Goal: Transaction & Acquisition: Obtain resource

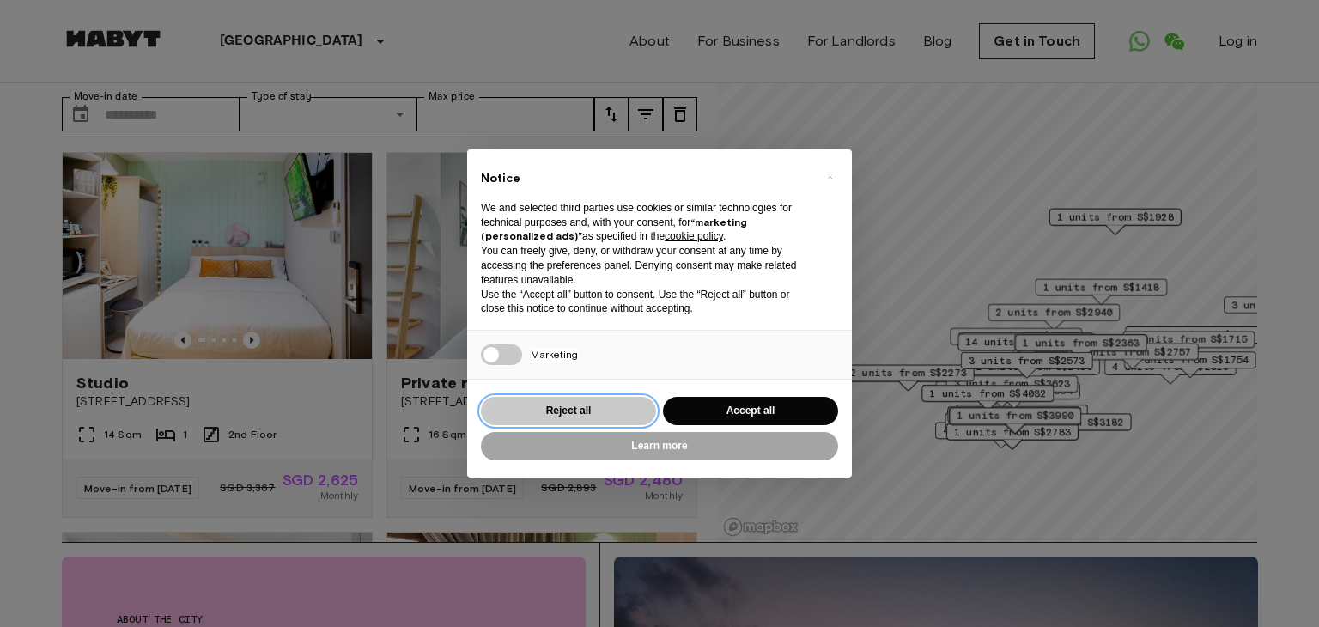
click at [597, 416] on button "Reject all" at bounding box center [568, 411] width 175 height 28
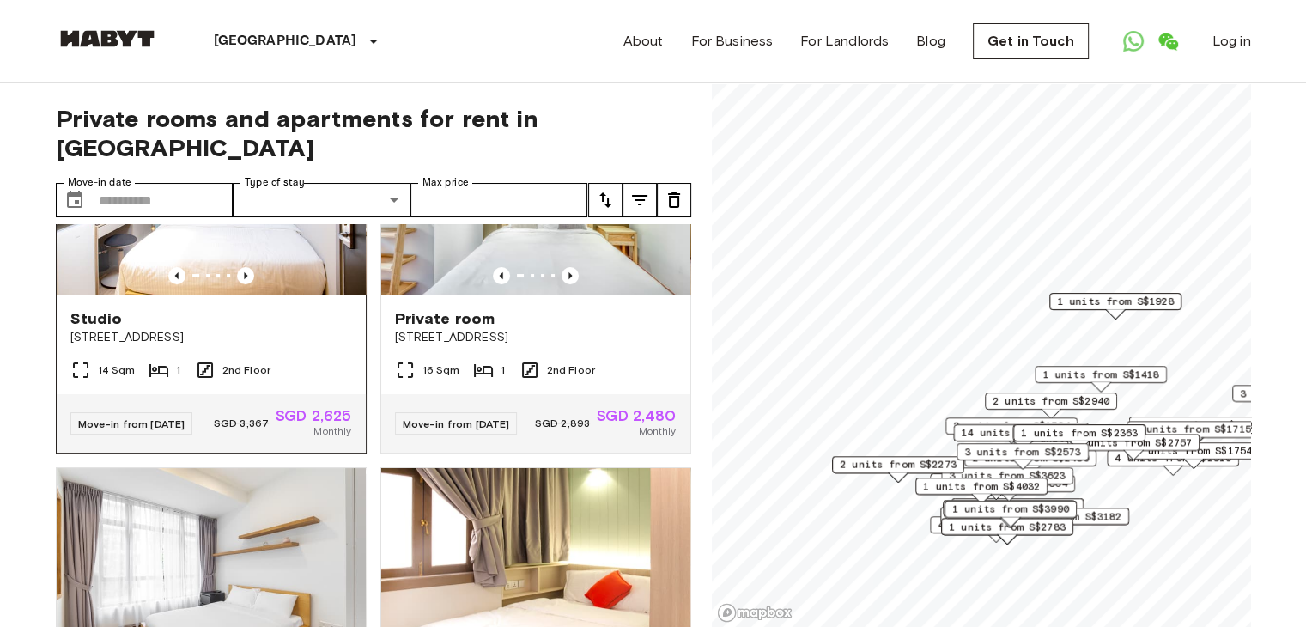
scroll to position [258, 0]
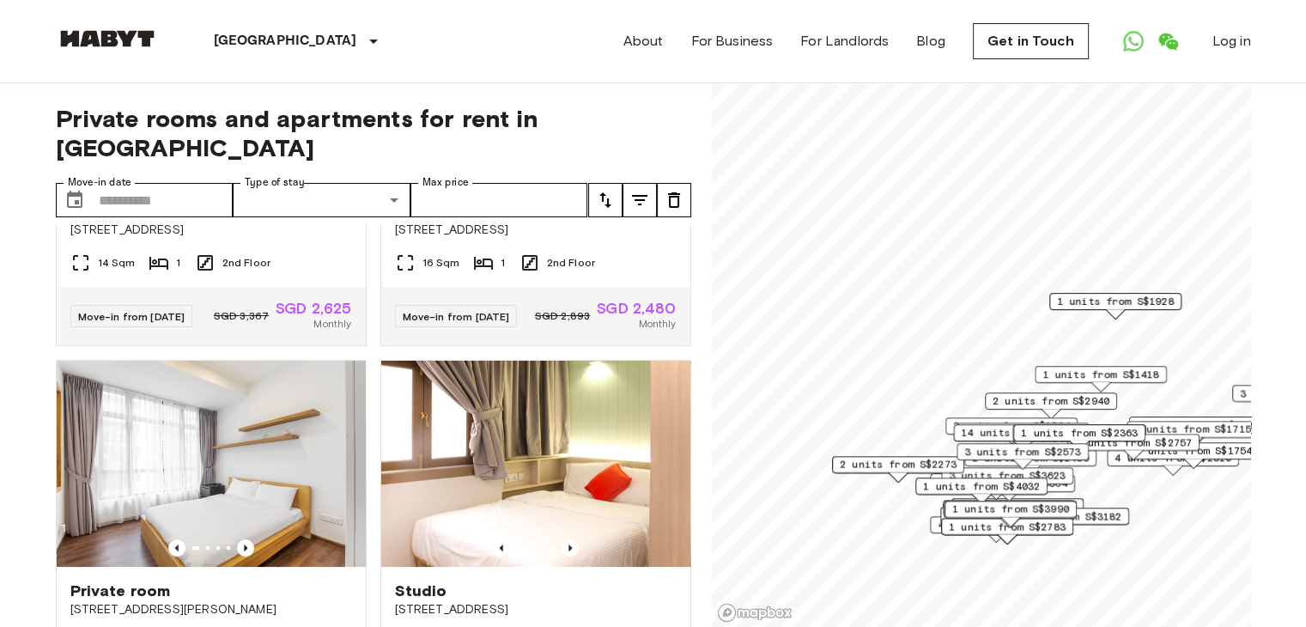
click at [605, 190] on icon "tune" at bounding box center [605, 200] width 21 height 21
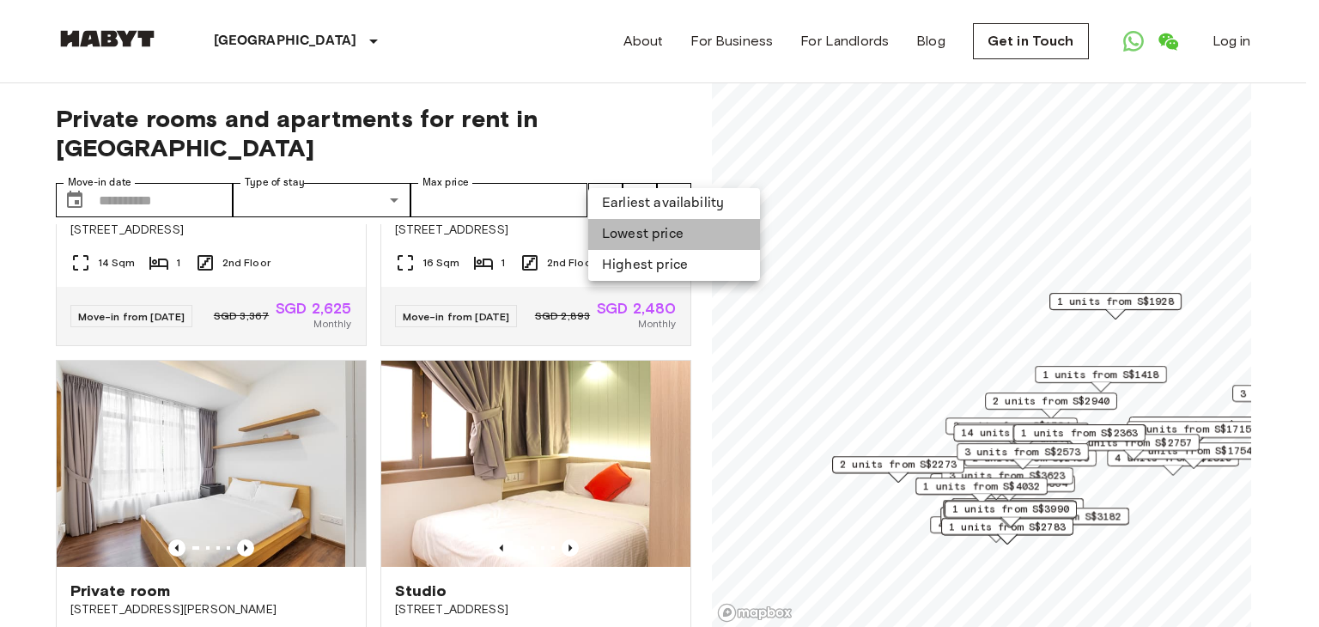
click at [628, 246] on li "Lowest price" at bounding box center [674, 234] width 172 height 31
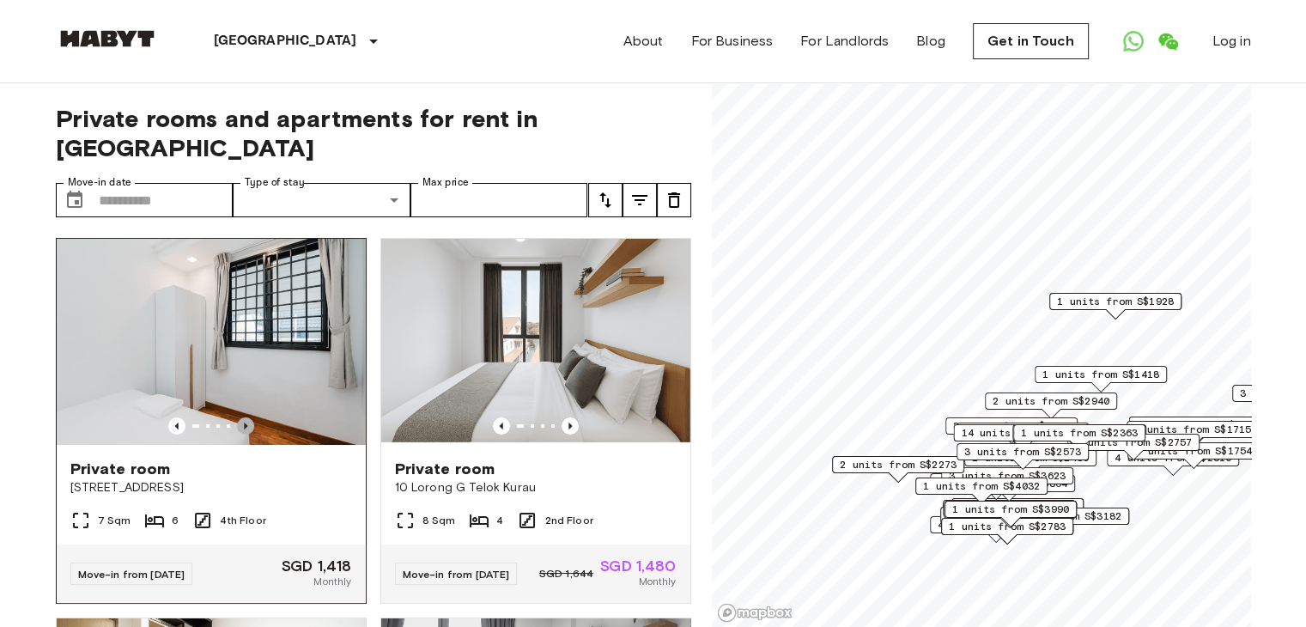
click at [243, 417] on icon "Previous image" at bounding box center [245, 425] width 17 height 17
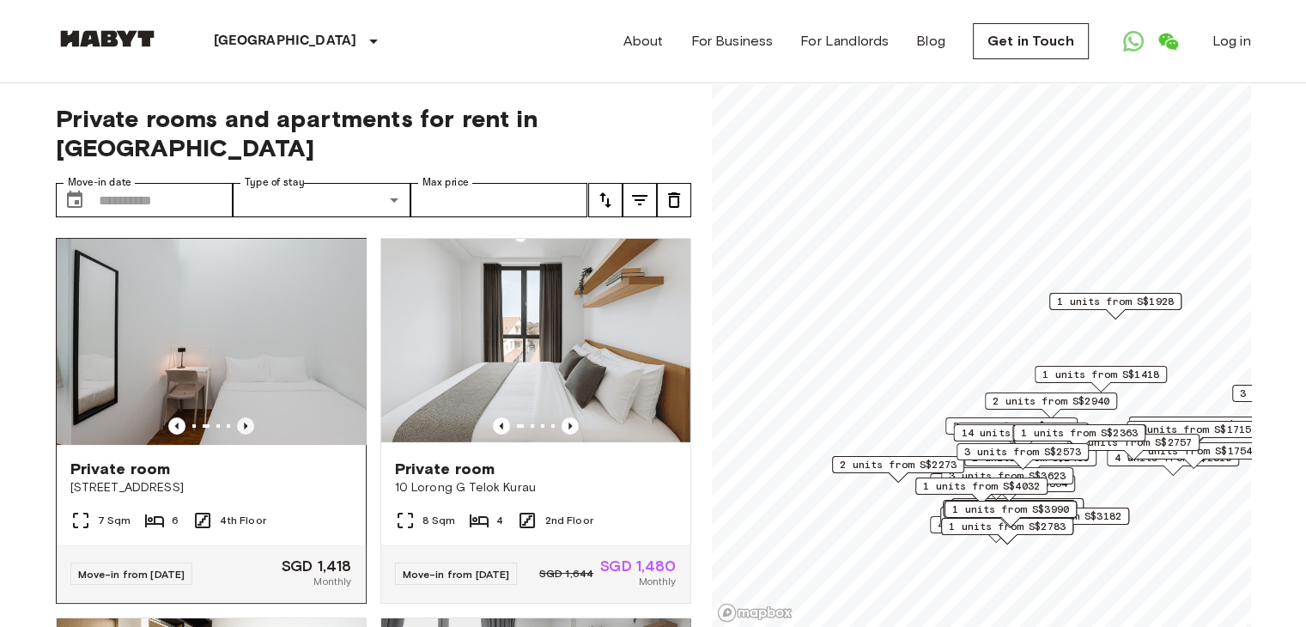
click at [243, 417] on icon "Previous image" at bounding box center [245, 425] width 17 height 17
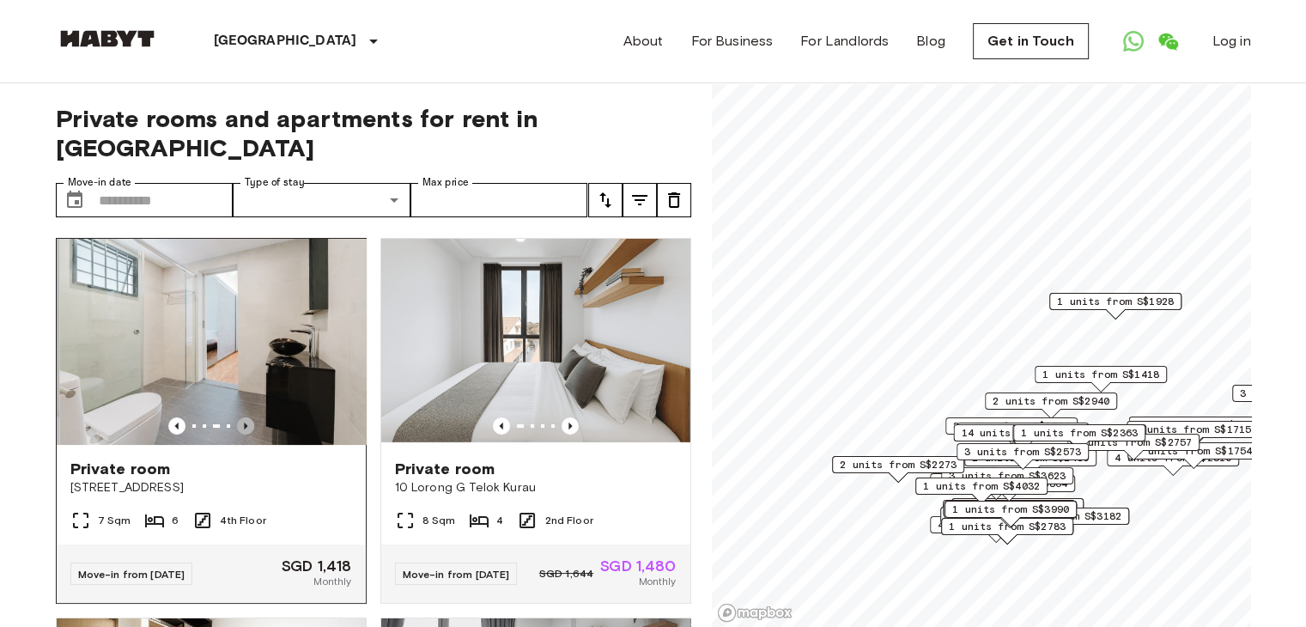
click at [243, 417] on icon "Previous image" at bounding box center [245, 425] width 17 height 17
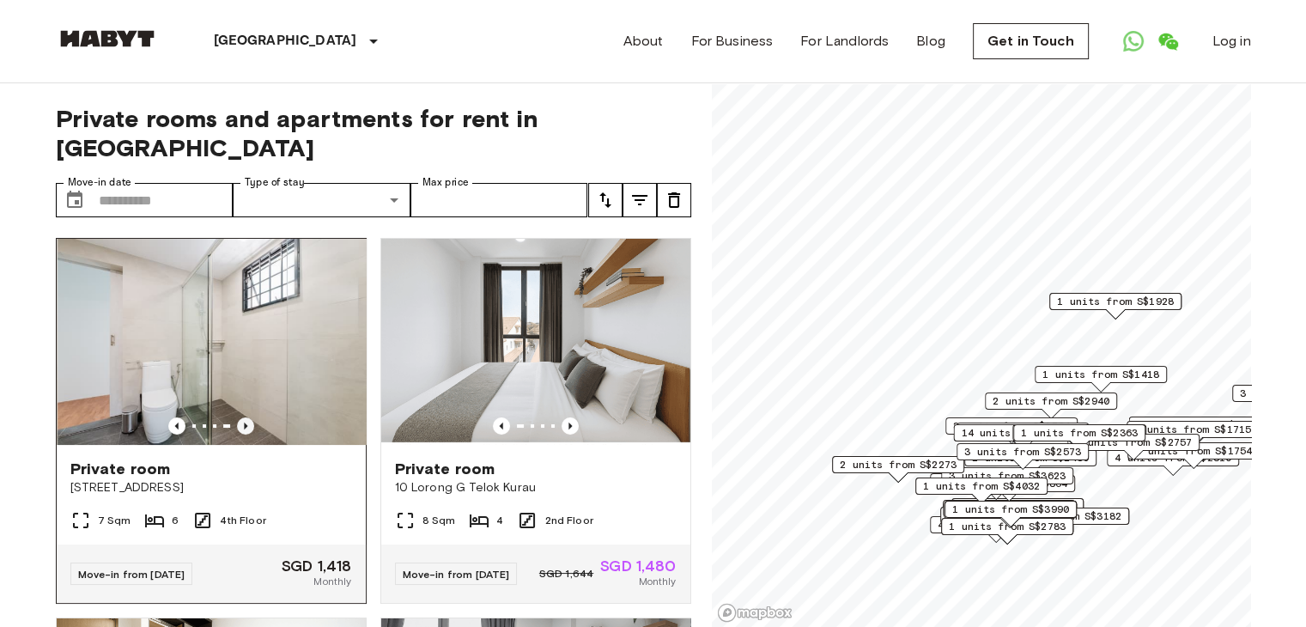
click at [243, 417] on icon "Previous image" at bounding box center [245, 425] width 17 height 17
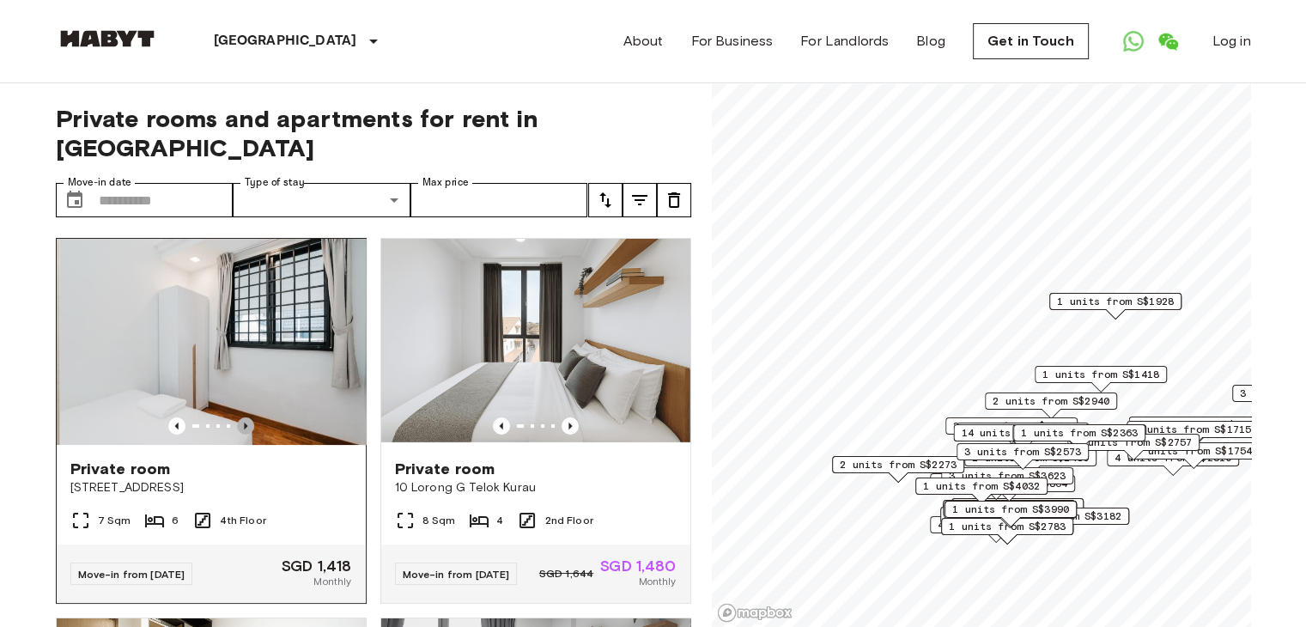
click at [243, 417] on icon "Previous image" at bounding box center [245, 425] width 17 height 17
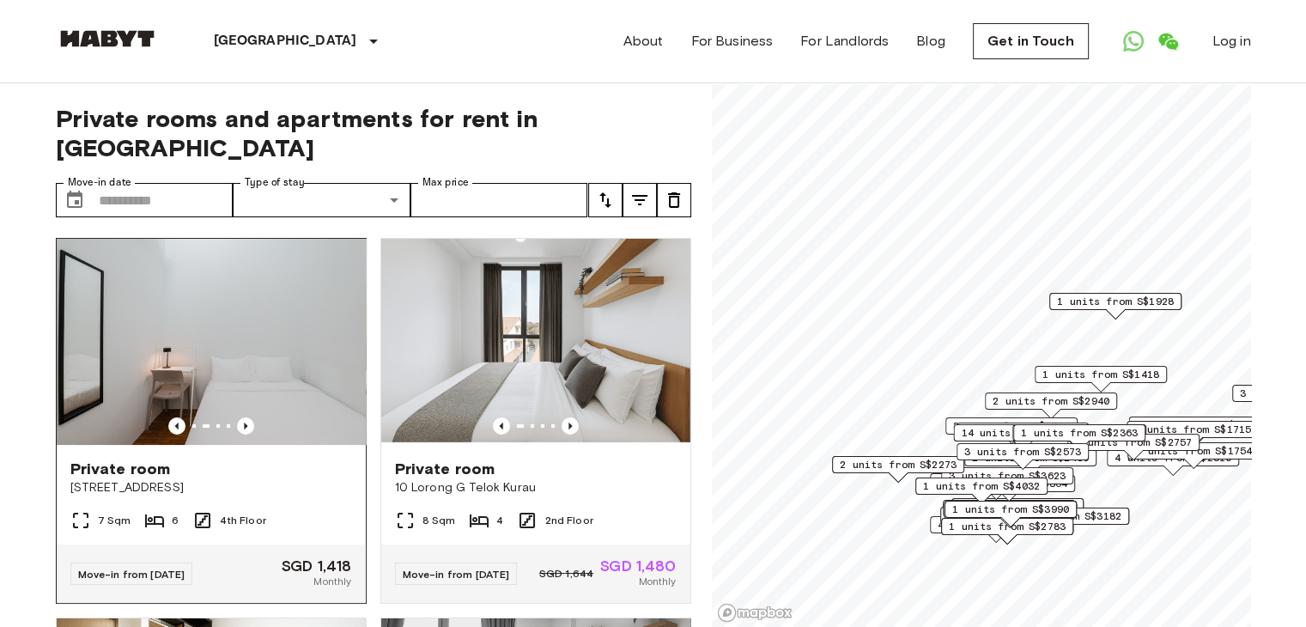
click at [251, 458] on div "Private room" at bounding box center [211, 468] width 282 height 21
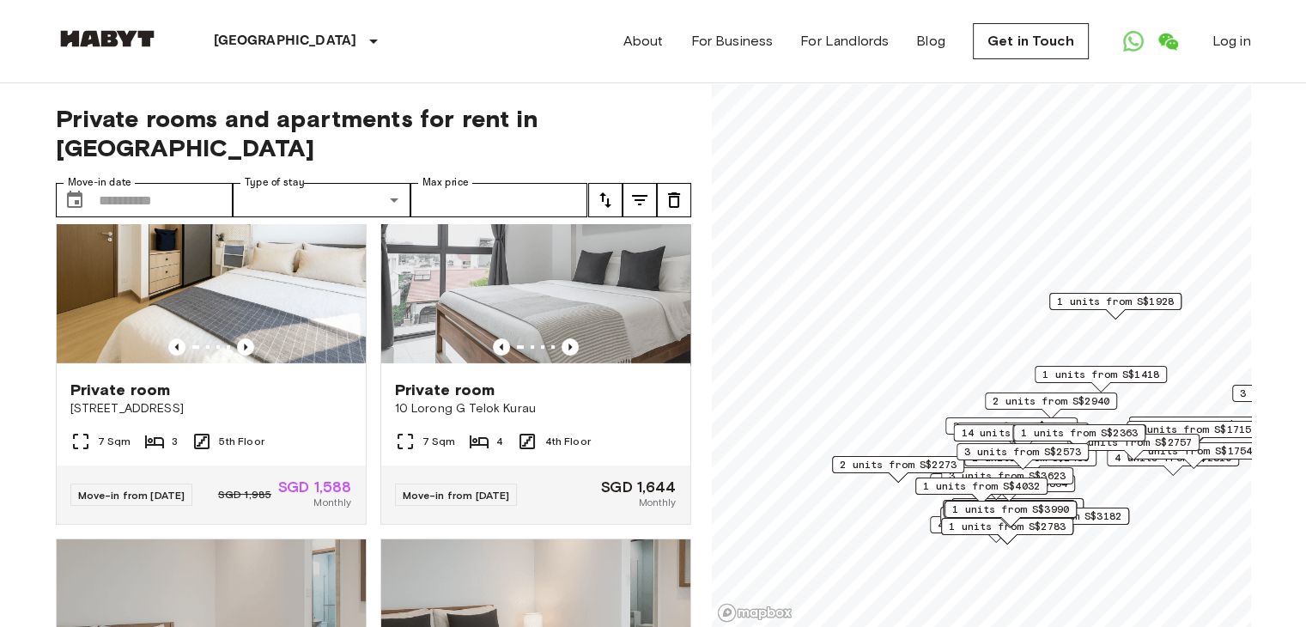
scroll to position [429, 0]
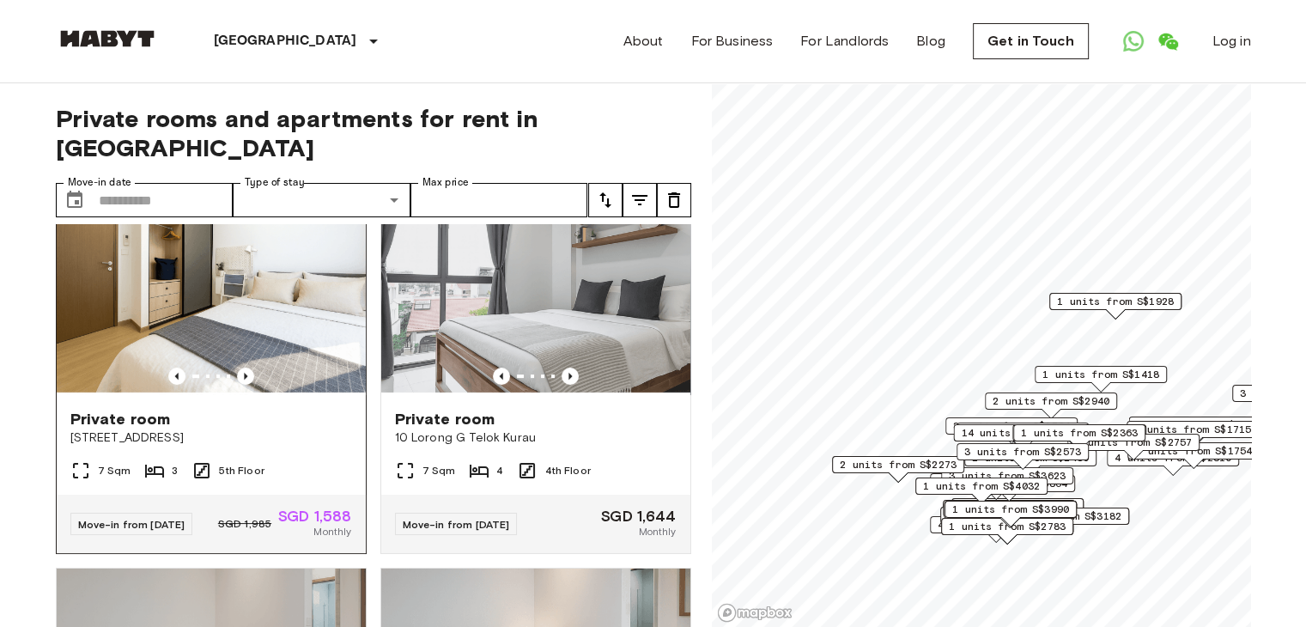
click at [263, 279] on img at bounding box center [211, 292] width 309 height 206
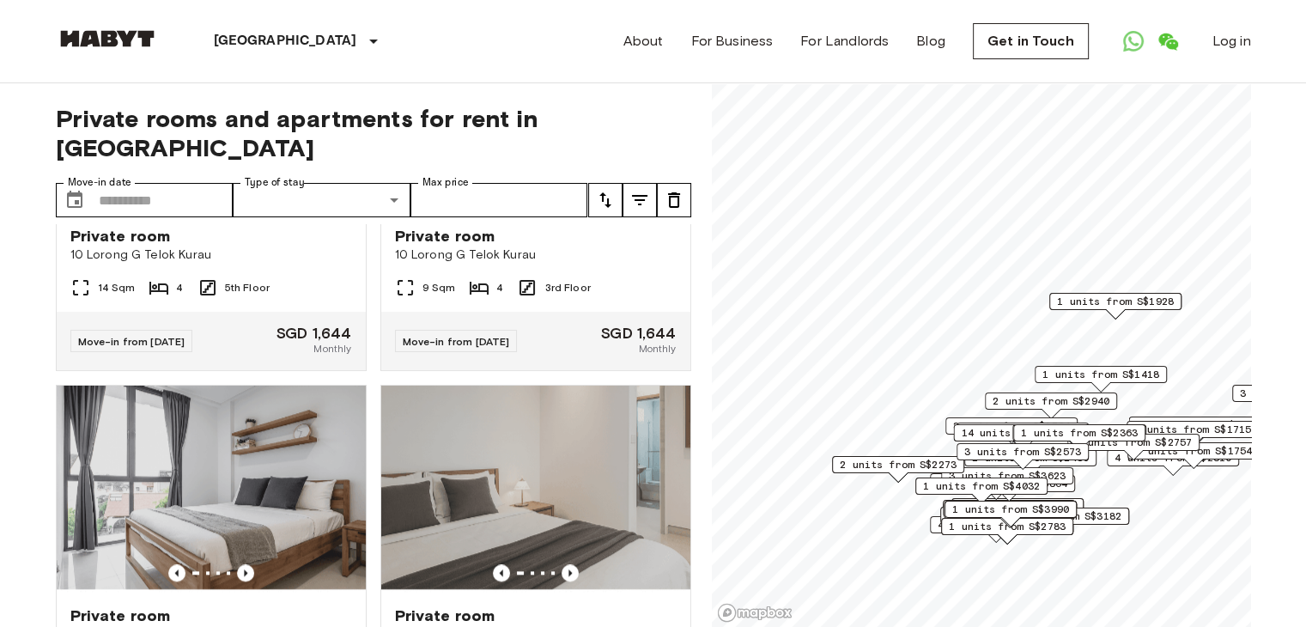
scroll to position [1974, 0]
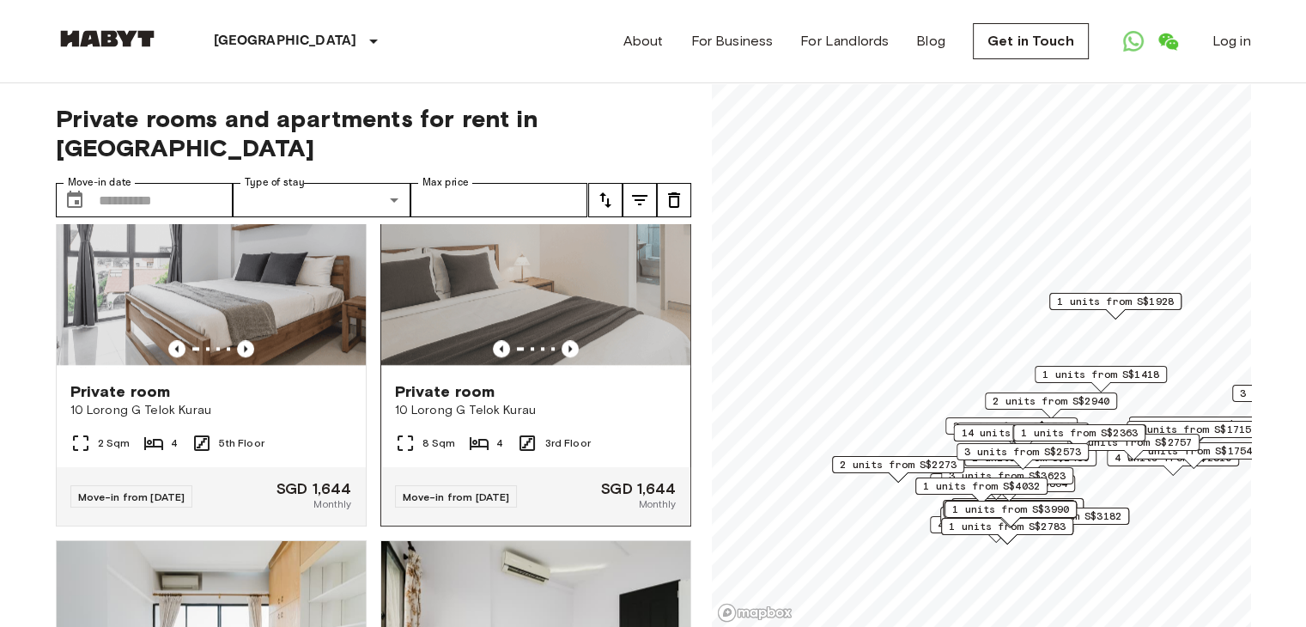
click at [501, 300] on img at bounding box center [535, 264] width 309 height 206
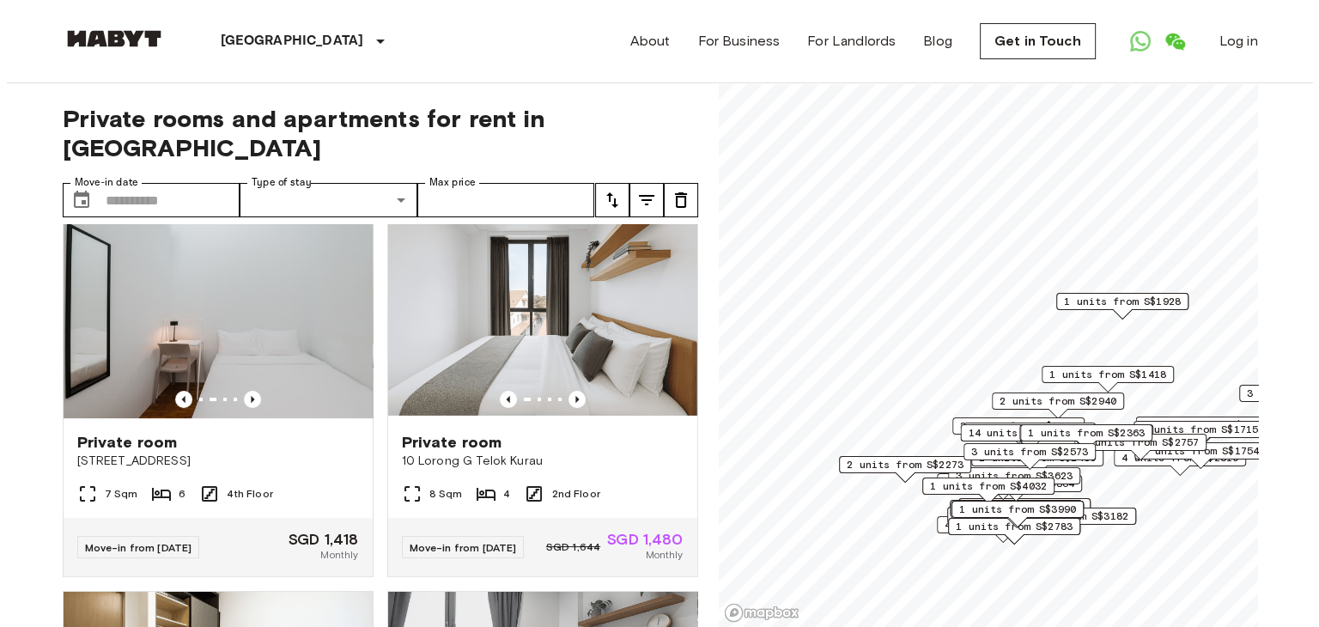
scroll to position [0, 0]
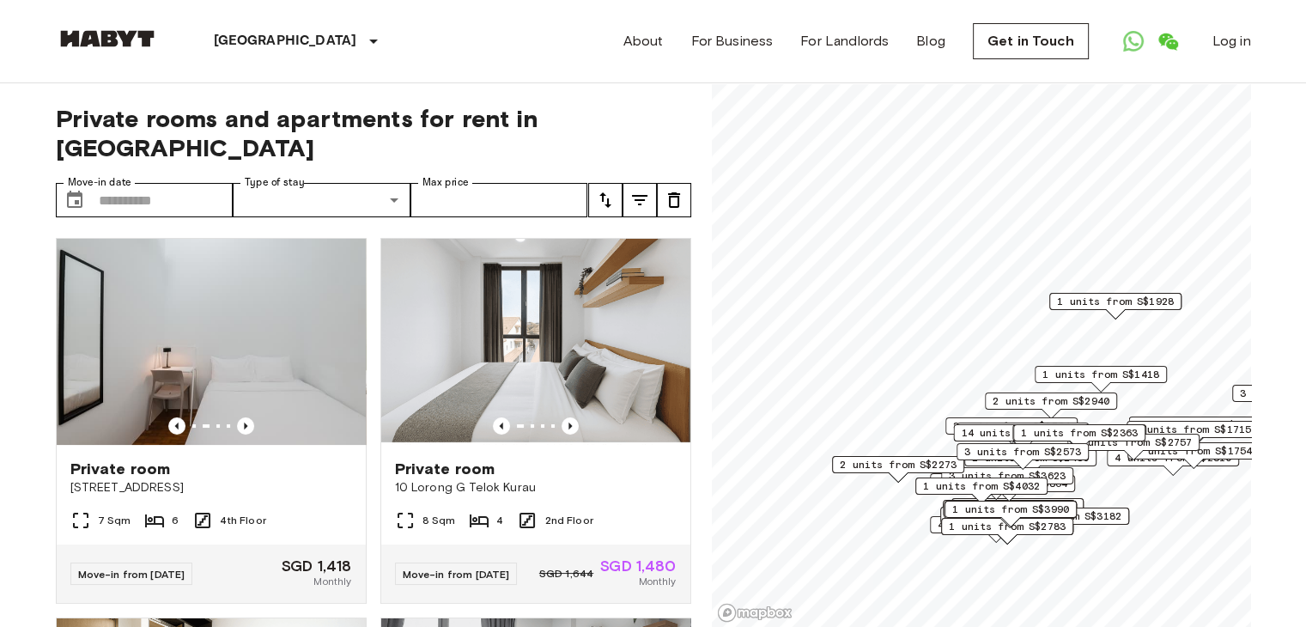
click at [648, 190] on icon "tune" at bounding box center [639, 200] width 21 height 21
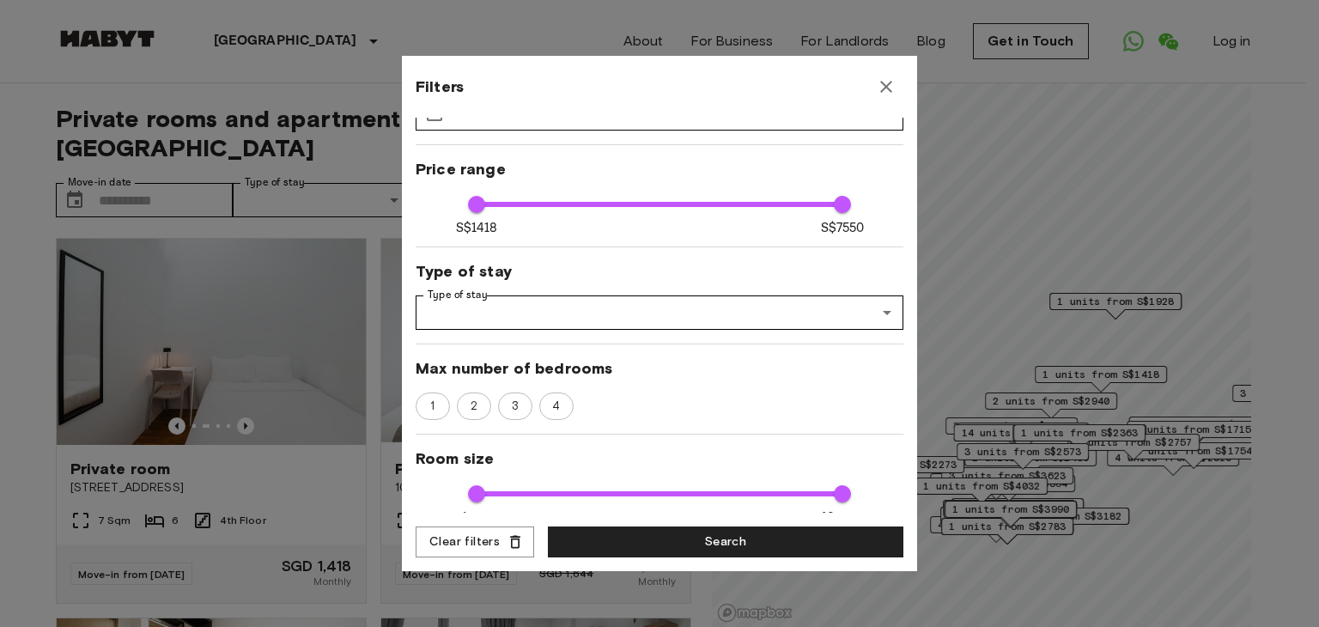
scroll to position [86, 0]
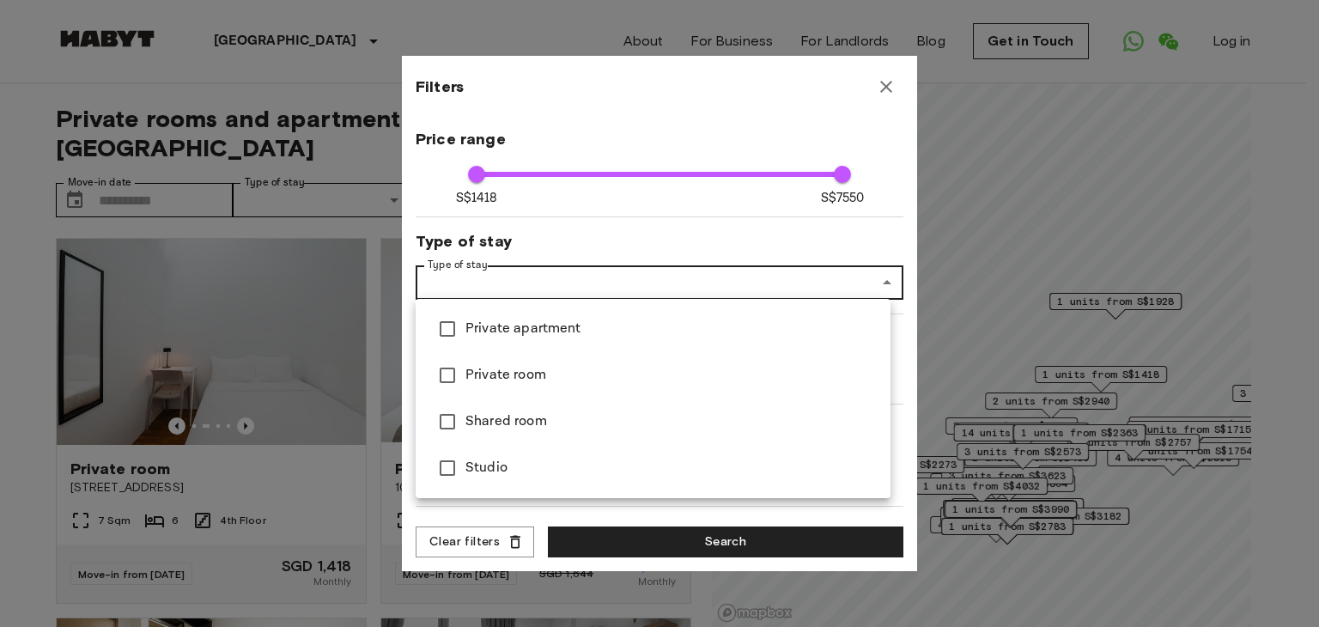
click at [536, 278] on div at bounding box center [659, 313] width 1319 height 627
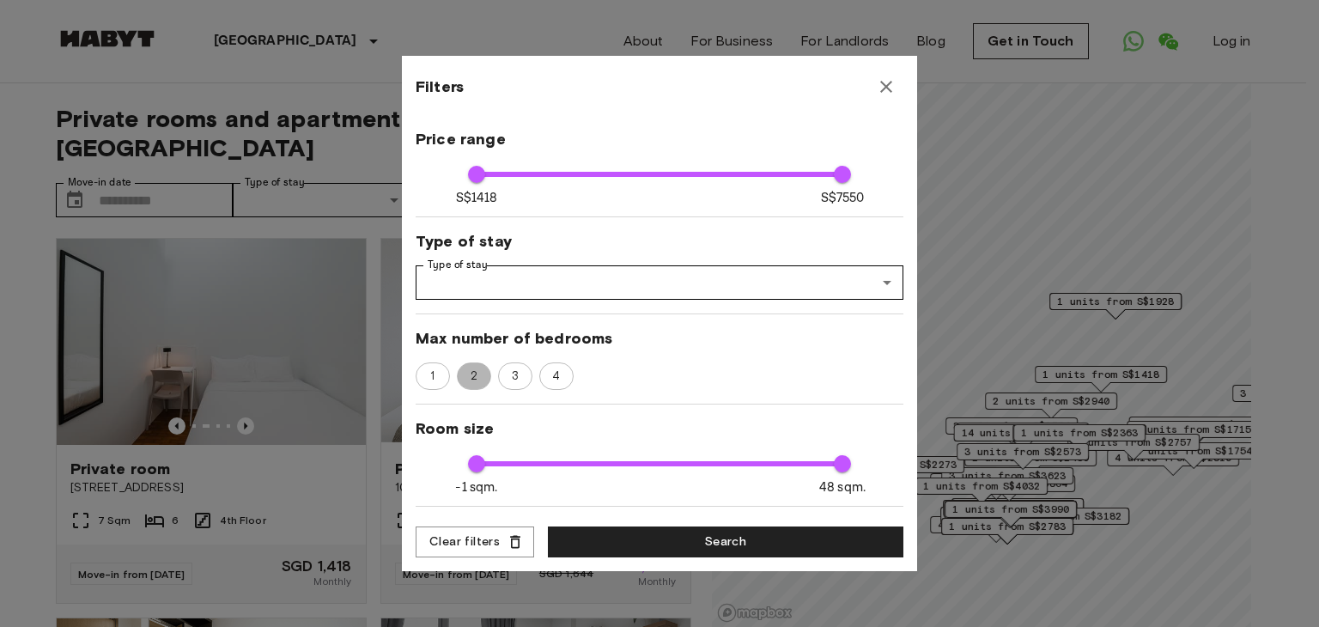
click at [482, 374] on span "2" at bounding box center [474, 375] width 26 height 17
type input "****"
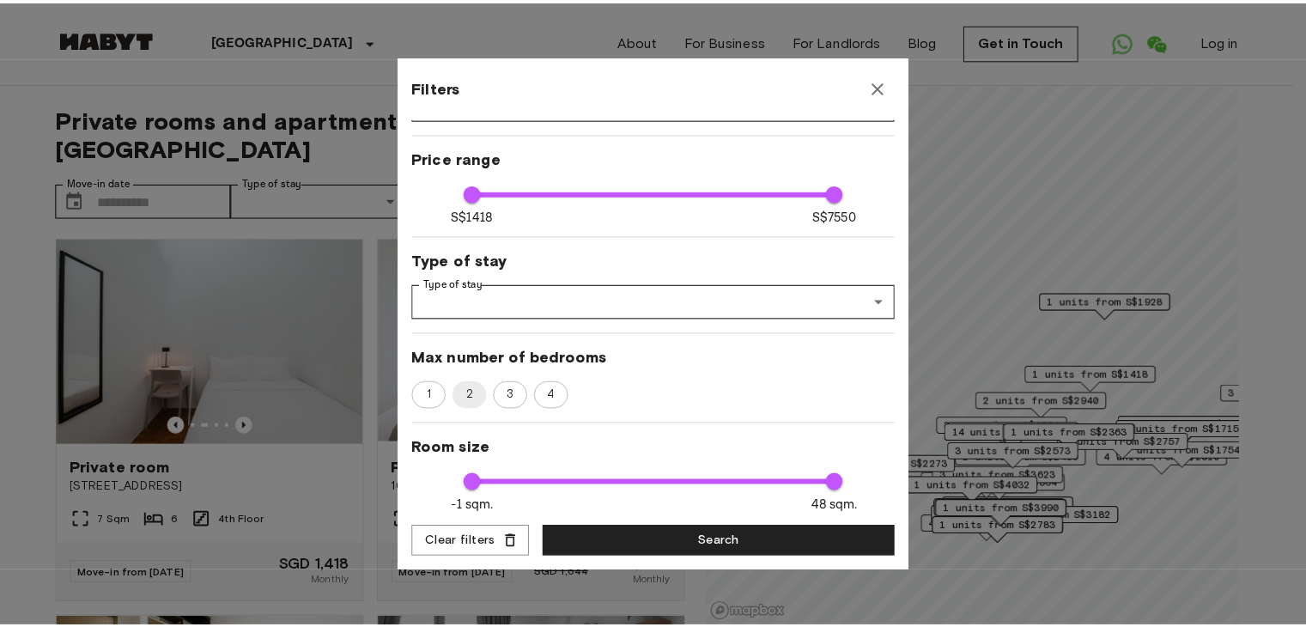
scroll to position [0, 0]
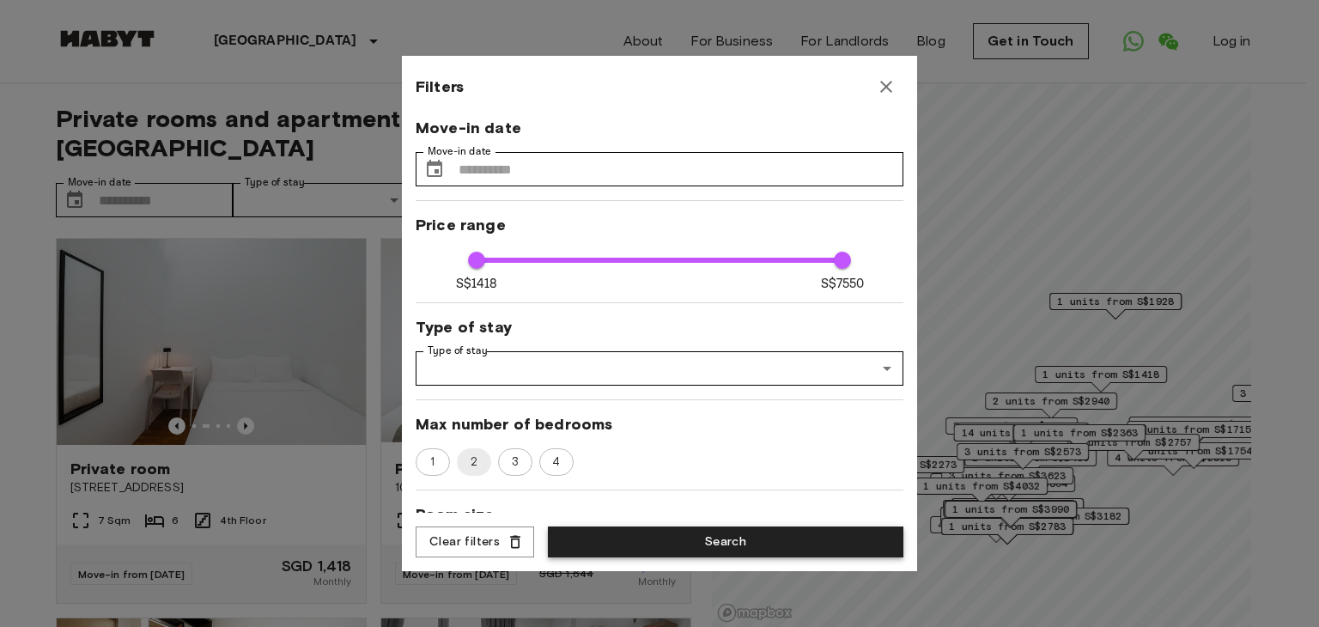
click at [654, 539] on button "Search" at bounding box center [725, 542] width 355 height 32
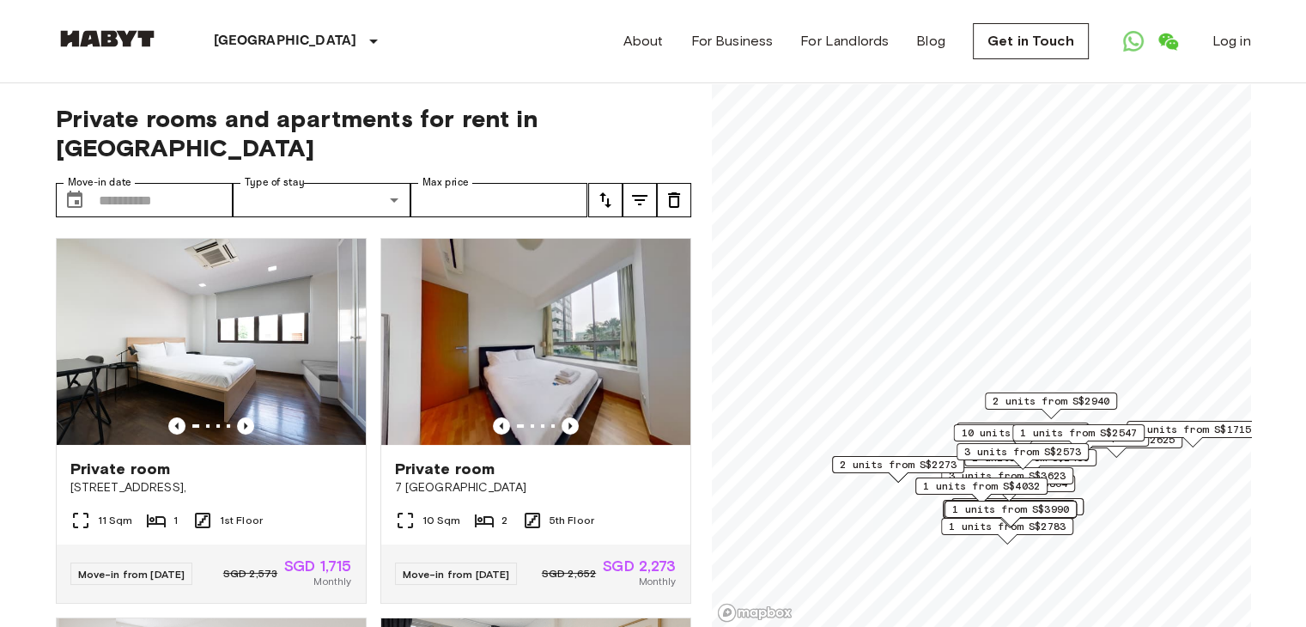
click at [639, 183] on button "tune" at bounding box center [639, 200] width 34 height 34
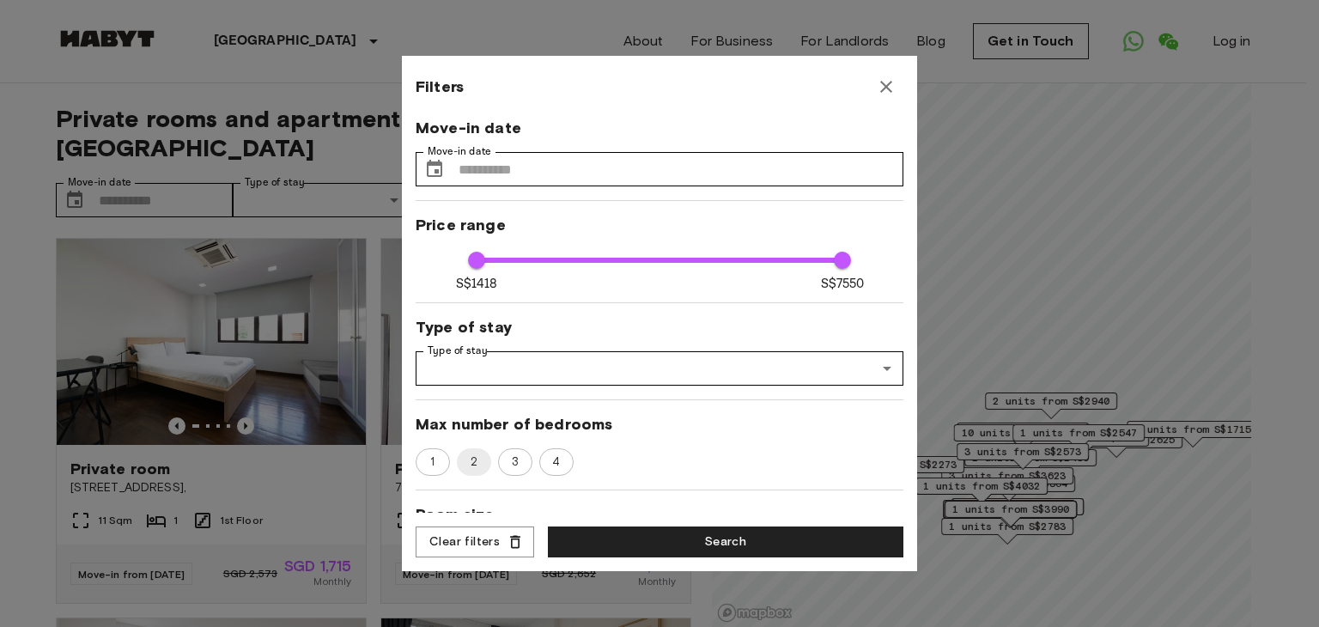
click at [683, 260] on span at bounding box center [659, 260] width 367 height 5
click at [611, 259] on span "S$1418 S$7550 1418 3768" at bounding box center [659, 260] width 366 height 22
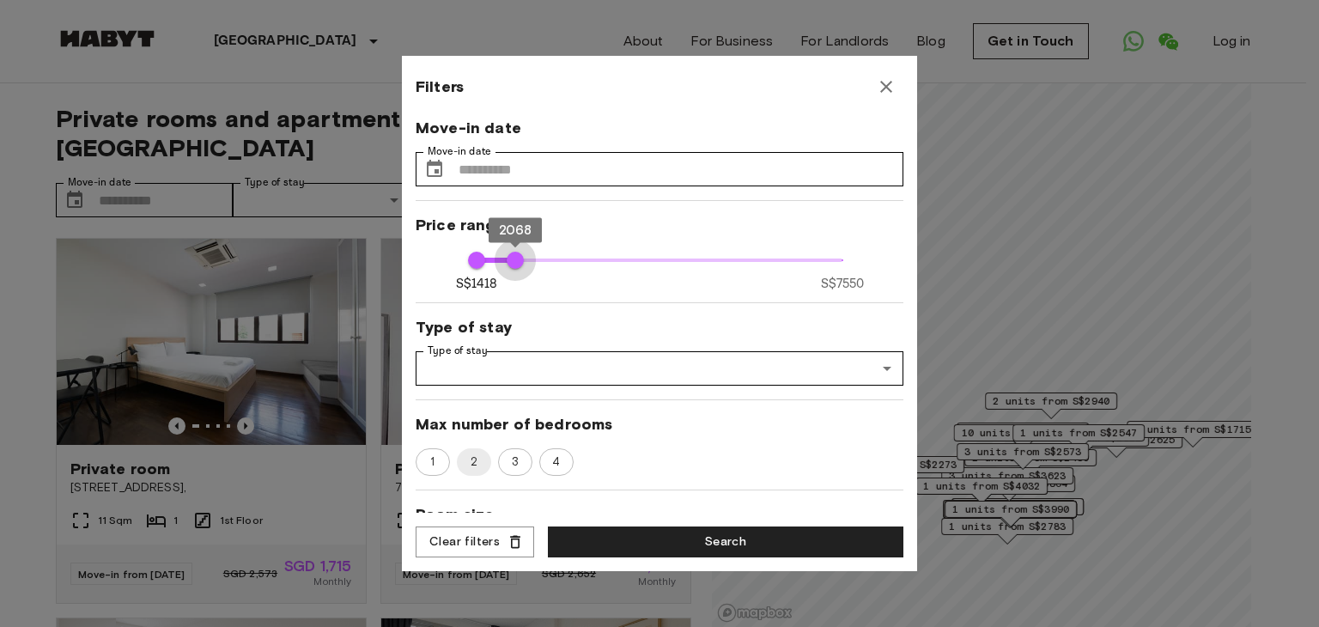
type input "****"
drag, startPoint x: 571, startPoint y: 258, endPoint x: 510, endPoint y: 254, distance: 61.1
click at [510, 254] on span "S$1418 S$7550 1418 2018" at bounding box center [659, 260] width 366 height 22
click at [664, 532] on button "Search" at bounding box center [725, 542] width 355 height 32
type input "****"
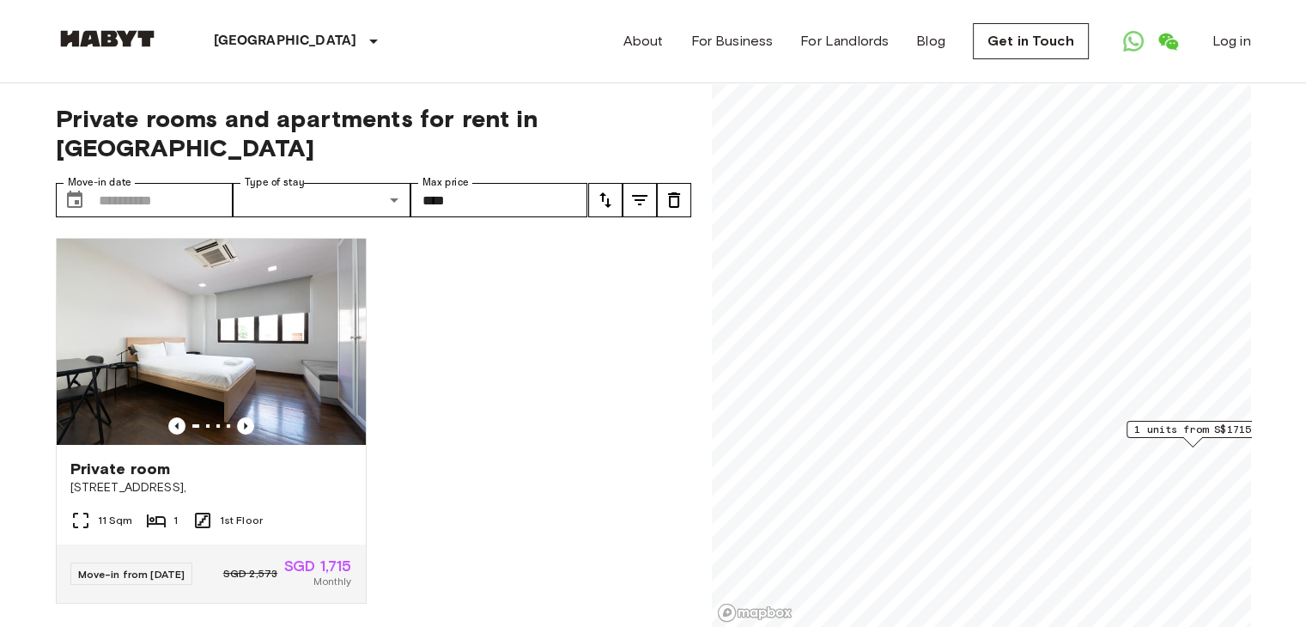
scroll to position [14, 0]
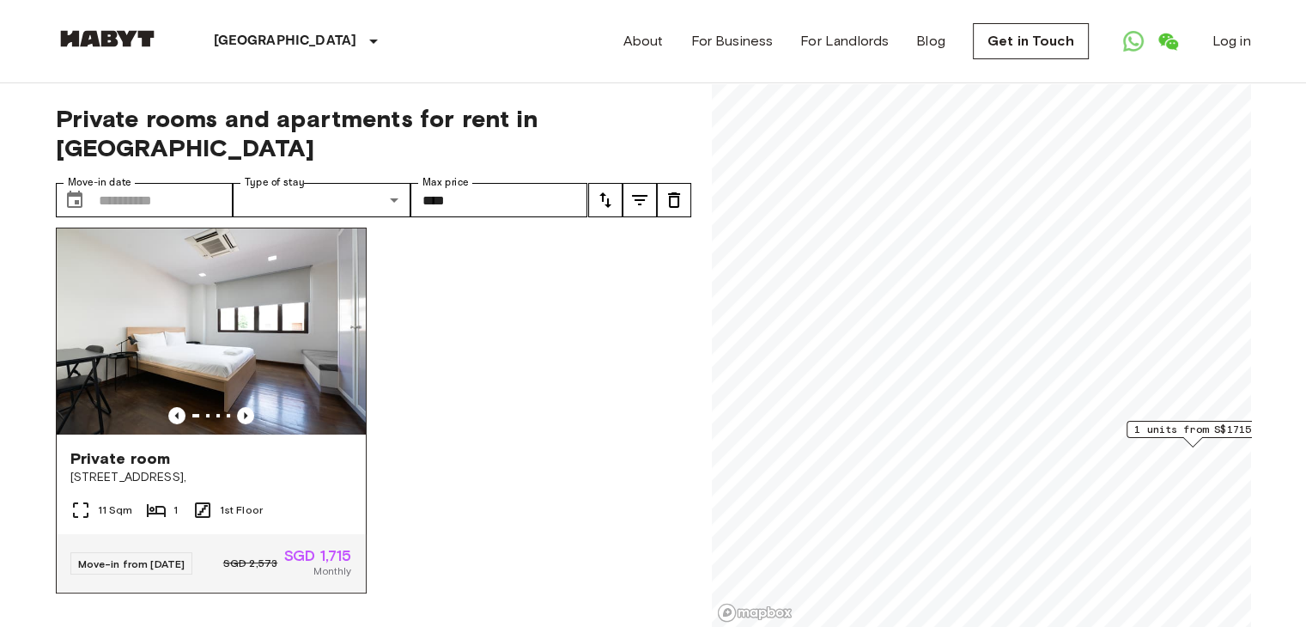
click at [319, 361] on img at bounding box center [211, 331] width 309 height 206
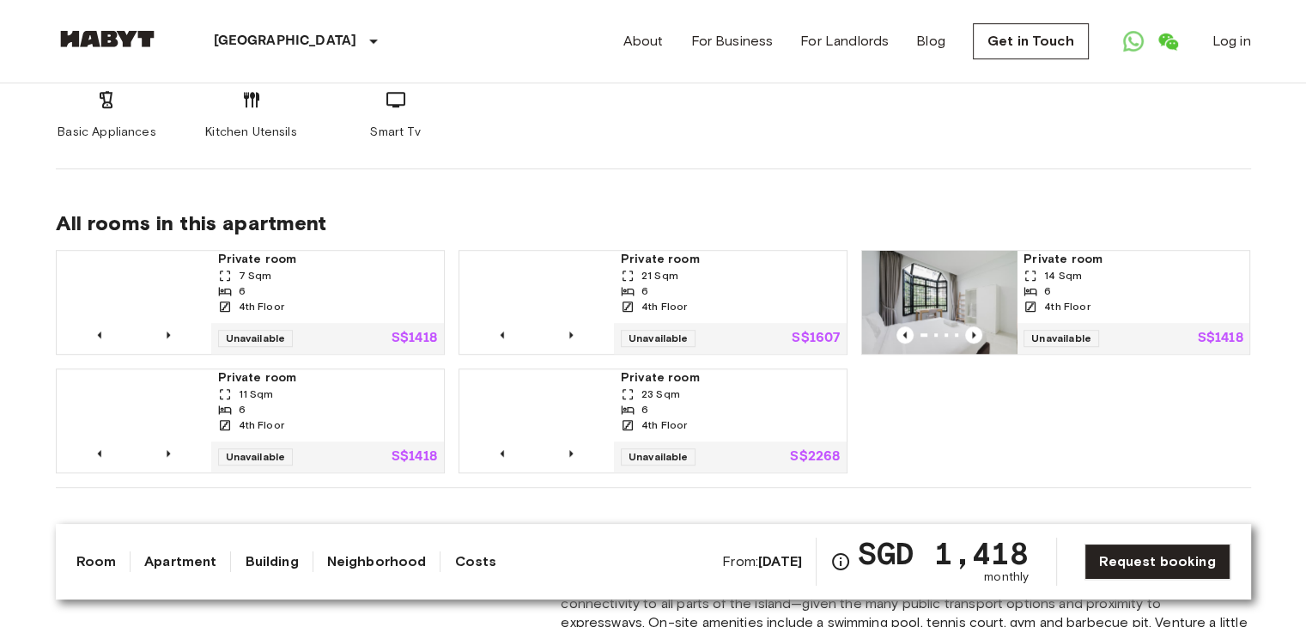
scroll to position [1202, 0]
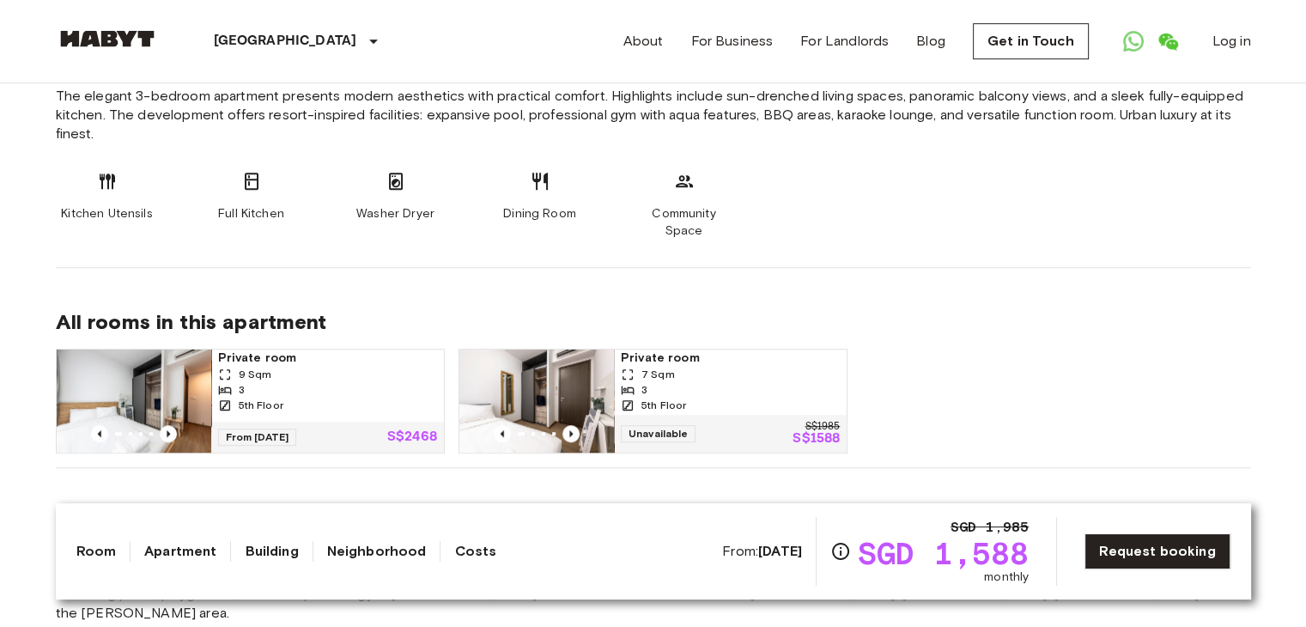
scroll to position [858, 0]
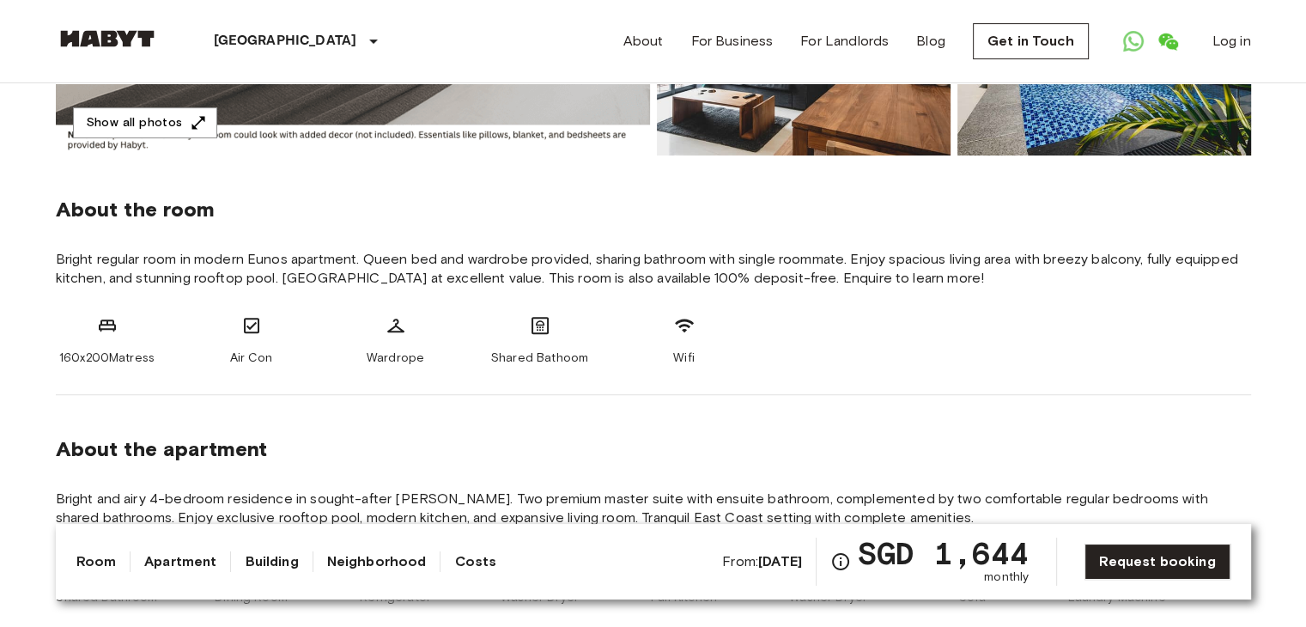
scroll to position [601, 0]
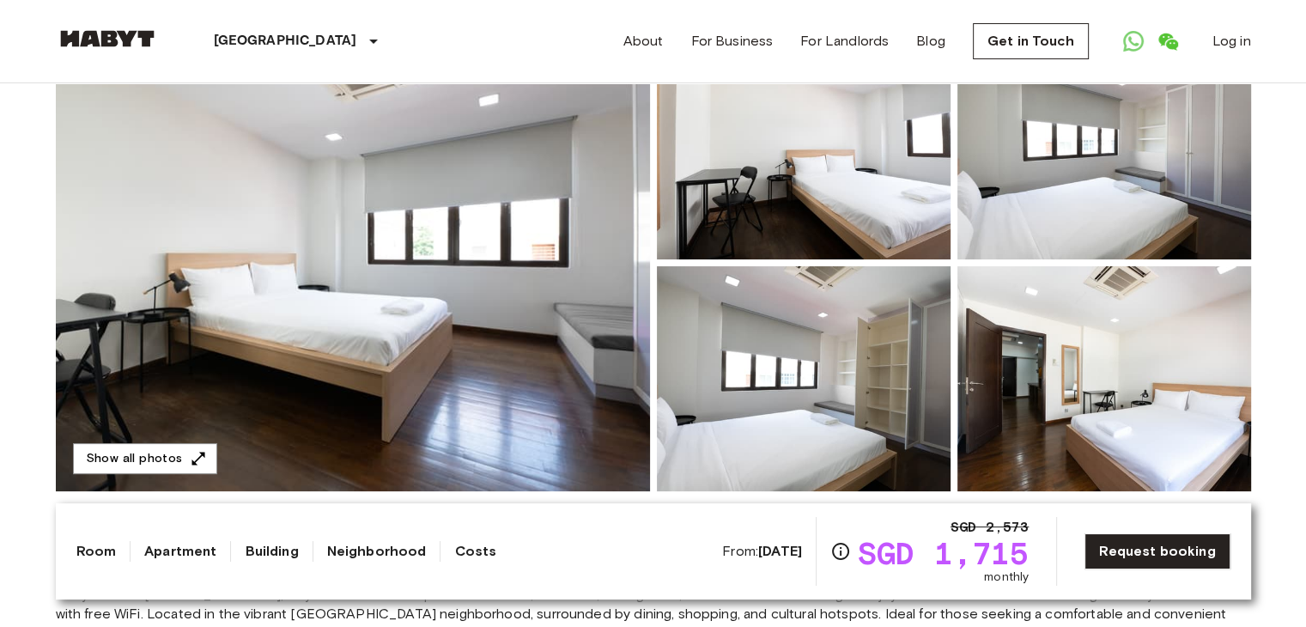
scroll to position [86, 0]
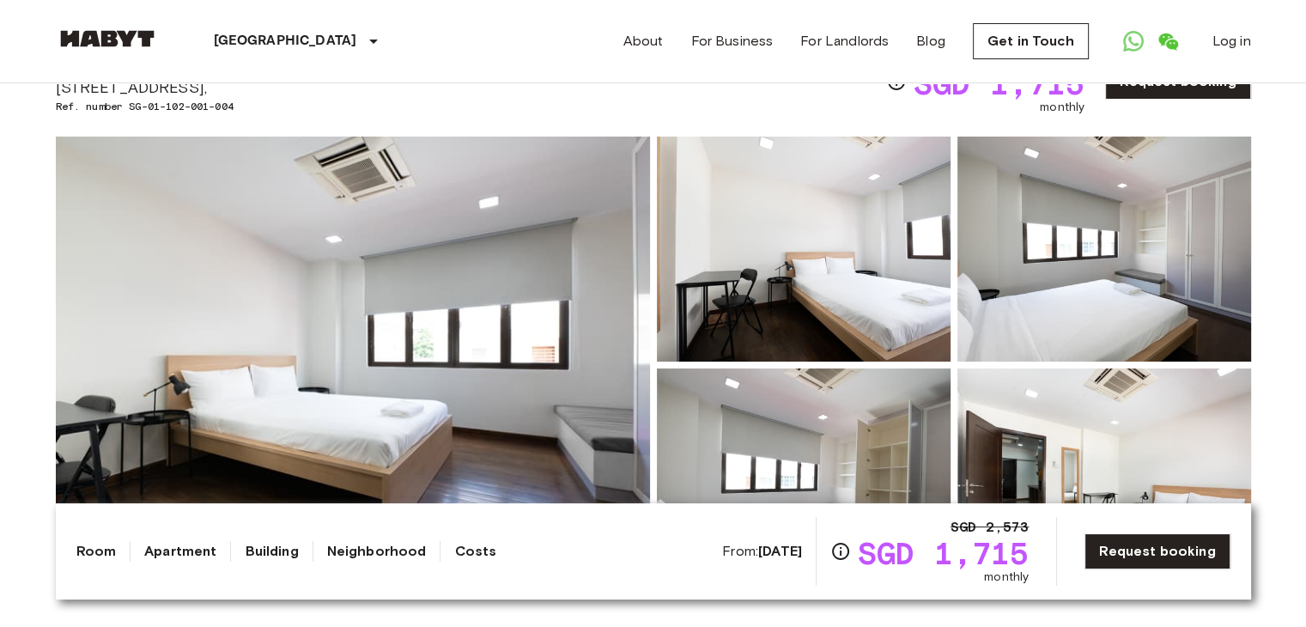
click at [408, 318] on img at bounding box center [353, 364] width 594 height 457
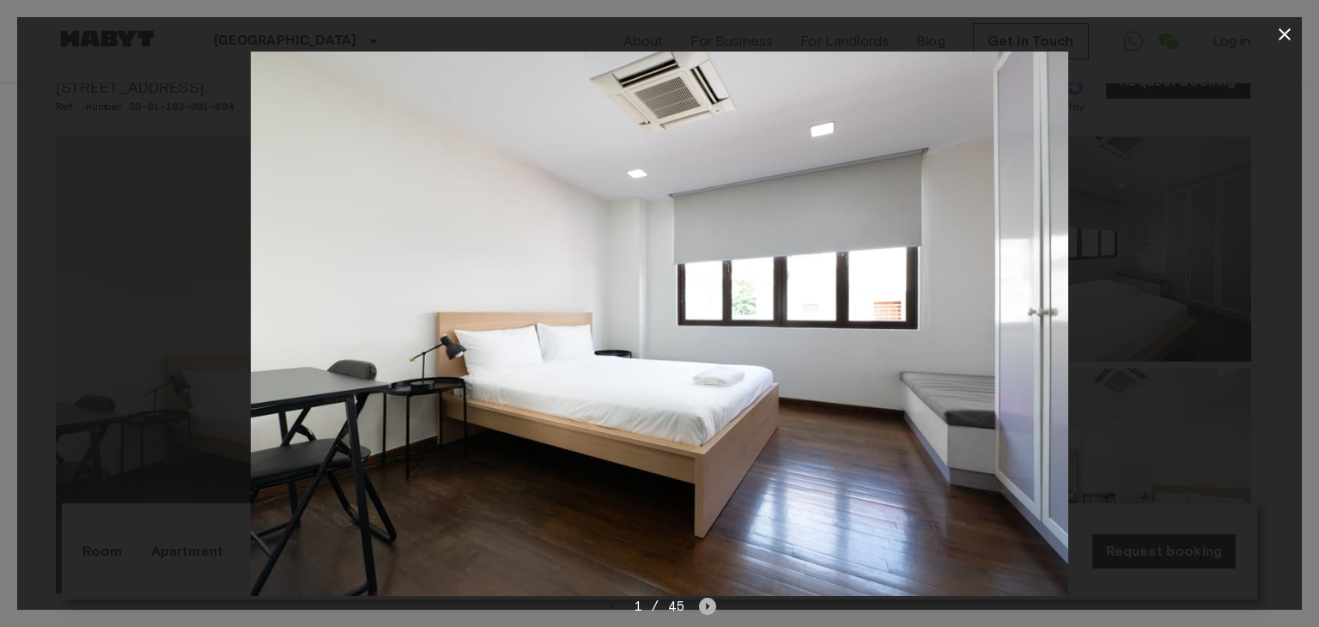
click at [710, 604] on icon "Next image" at bounding box center [707, 605] width 17 height 17
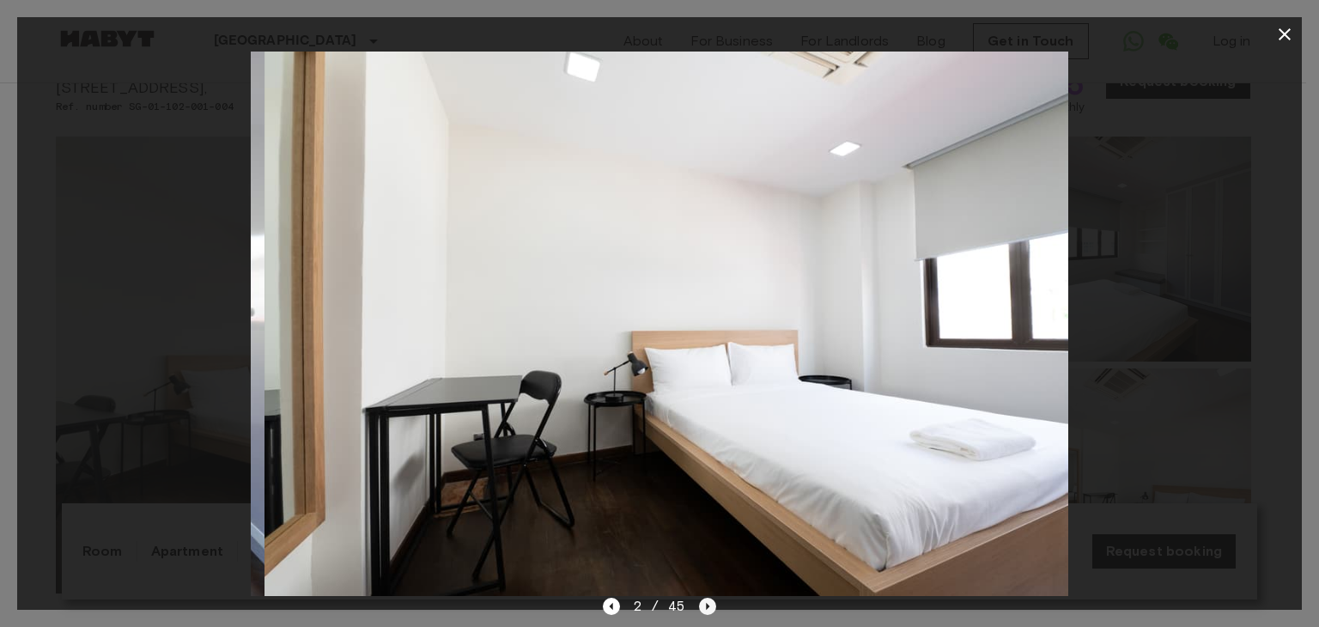
click at [710, 604] on icon "Next image" at bounding box center [707, 605] width 17 height 17
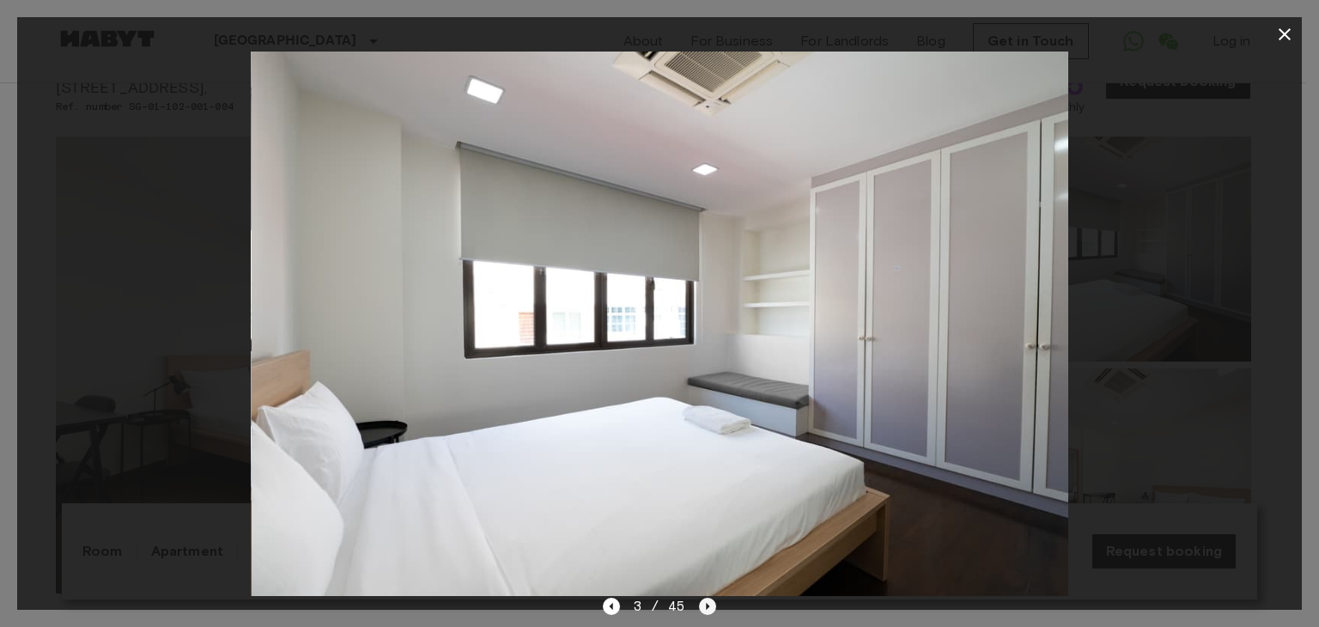
click at [710, 604] on icon "Next image" at bounding box center [707, 605] width 17 height 17
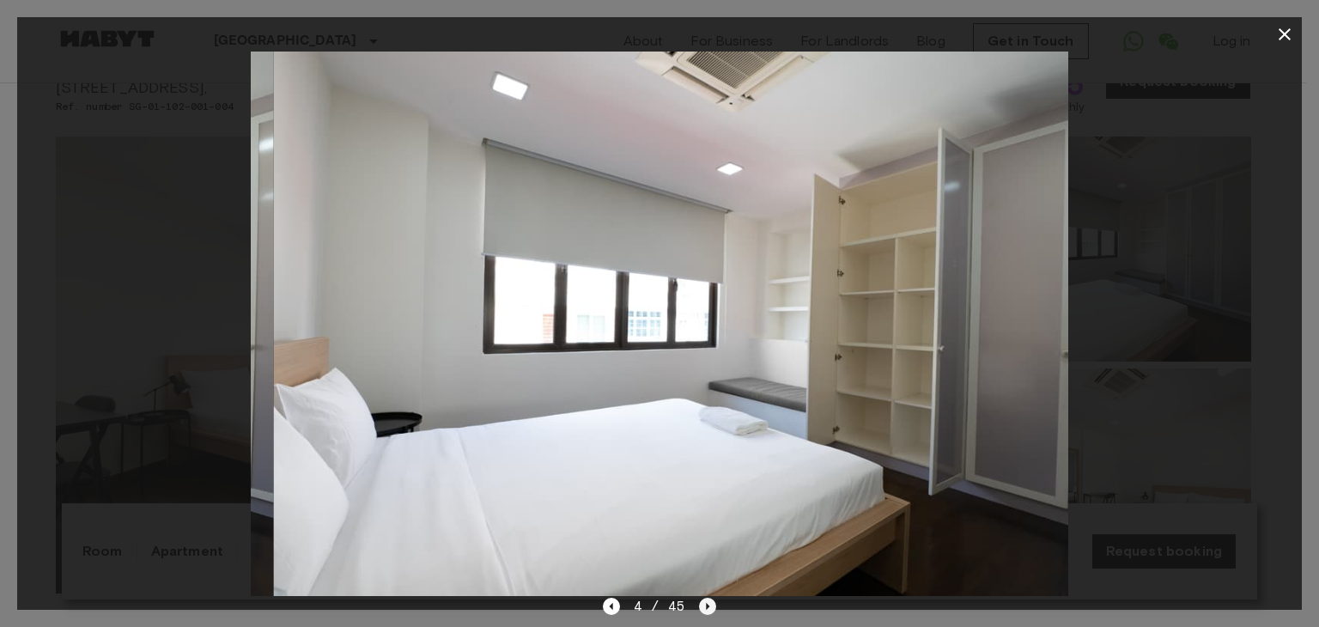
click at [710, 604] on icon "Next image" at bounding box center [707, 605] width 17 height 17
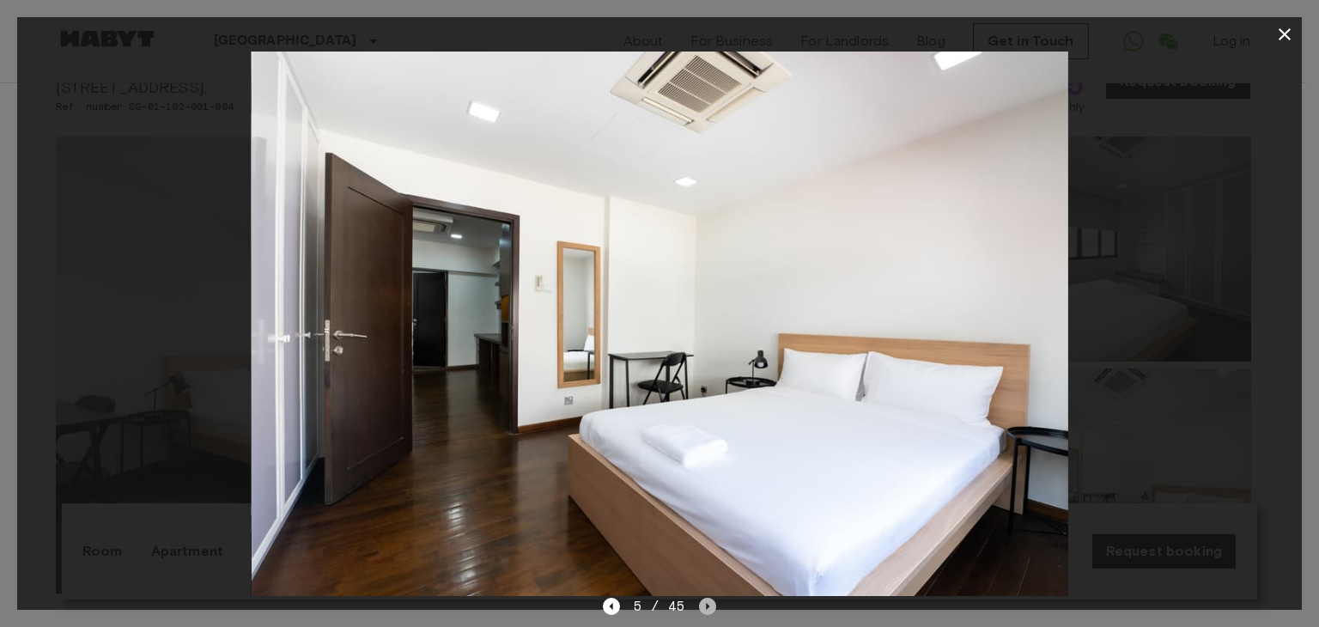
click at [710, 604] on icon "Next image" at bounding box center [707, 605] width 17 height 17
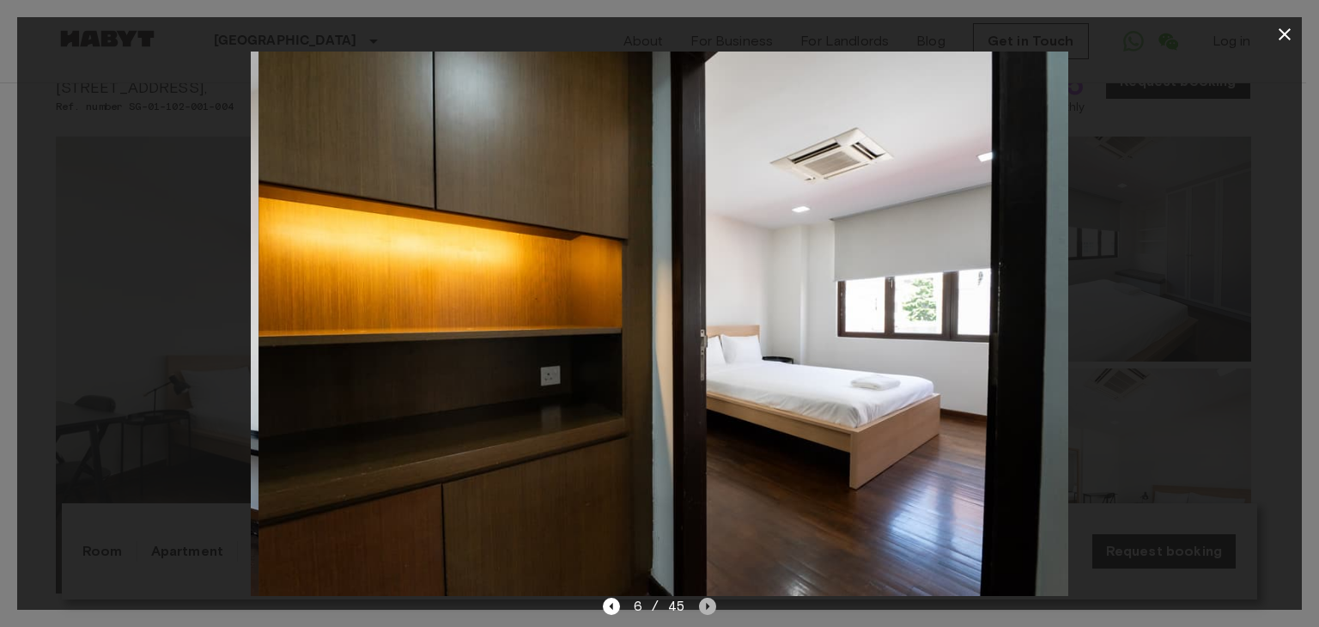
click at [710, 604] on icon "Next image" at bounding box center [707, 605] width 17 height 17
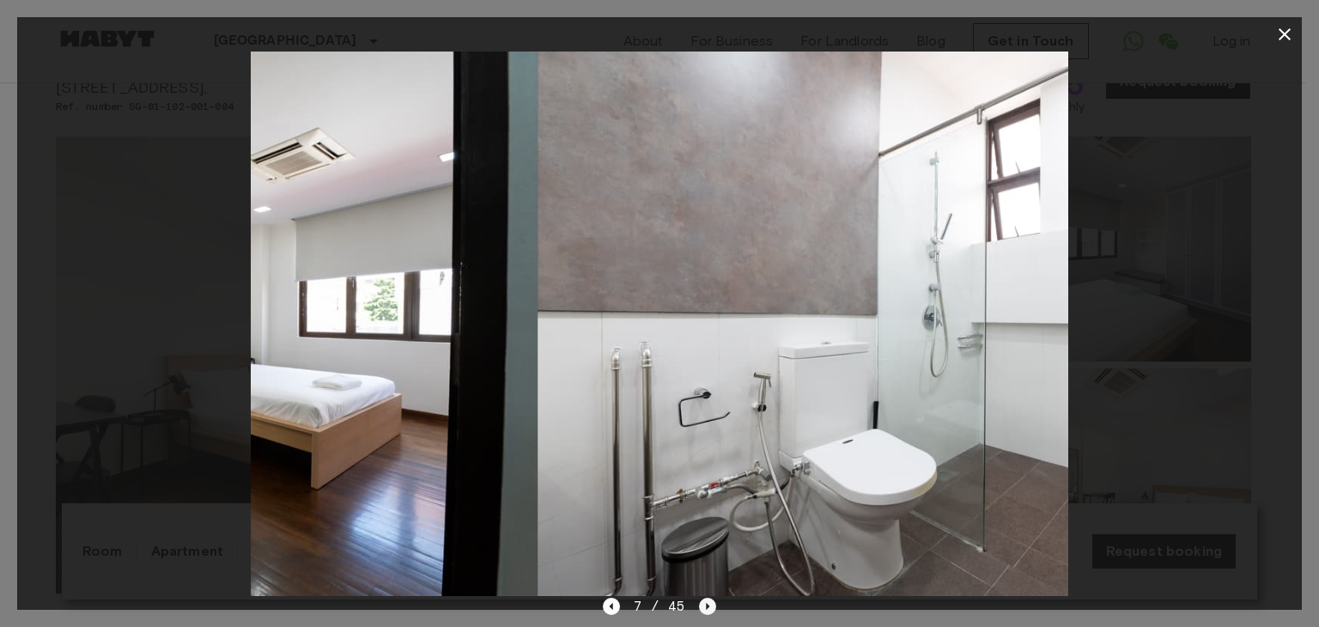
click at [710, 604] on icon "Next image" at bounding box center [707, 605] width 17 height 17
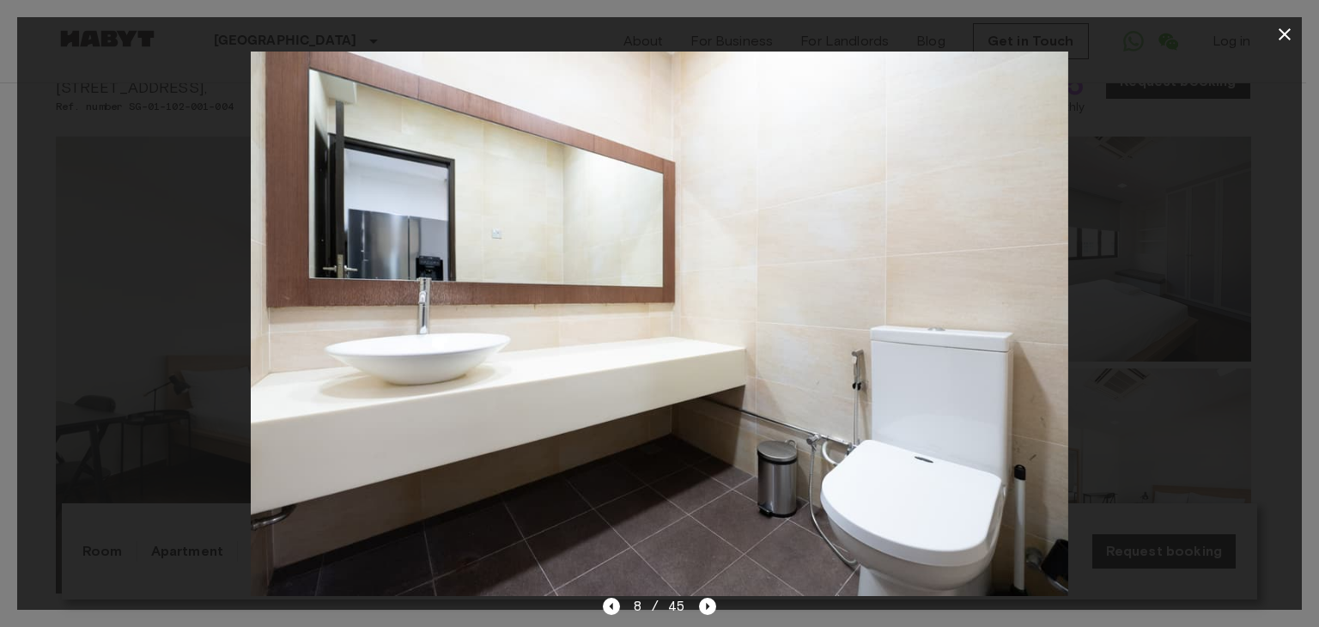
click at [14, 197] on div at bounding box center [659, 313] width 1319 height 627
